Goal: Task Accomplishment & Management: Use online tool/utility

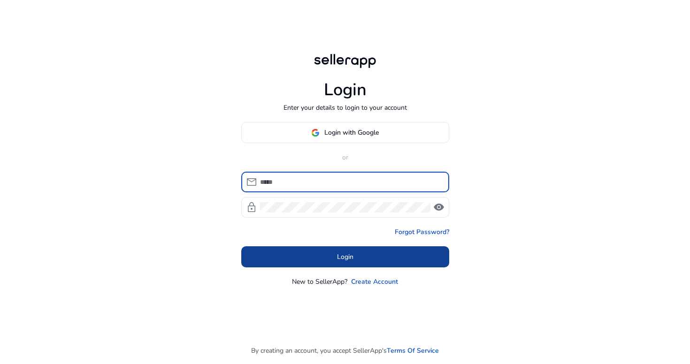
type input "**********"
click at [382, 254] on span at bounding box center [345, 257] width 208 height 23
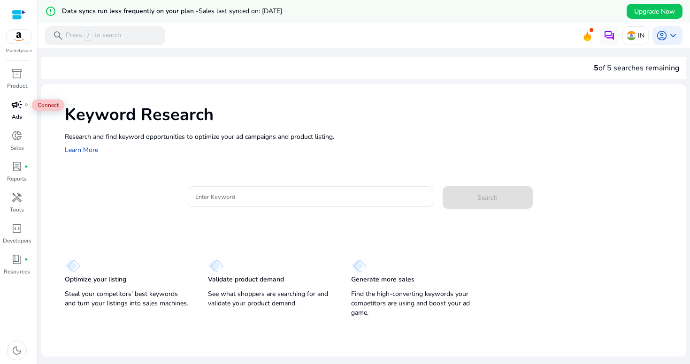
click at [23, 110] on div "campaign fiber_manual_record" at bounding box center [17, 104] width 26 height 15
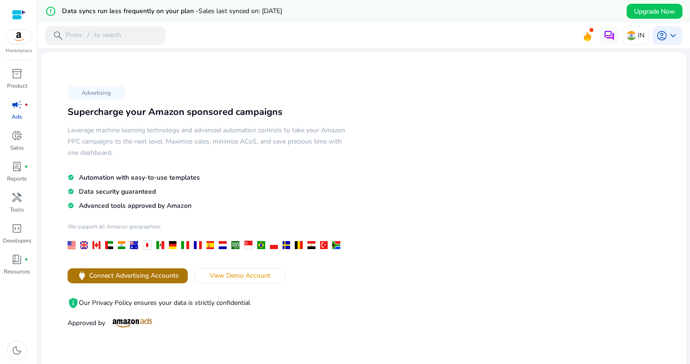
click at [155, 280] on span "Connect Advertising Accounts" at bounding box center [134, 276] width 90 height 10
